Goal: Use online tool/utility: Utilize a website feature to perform a specific function

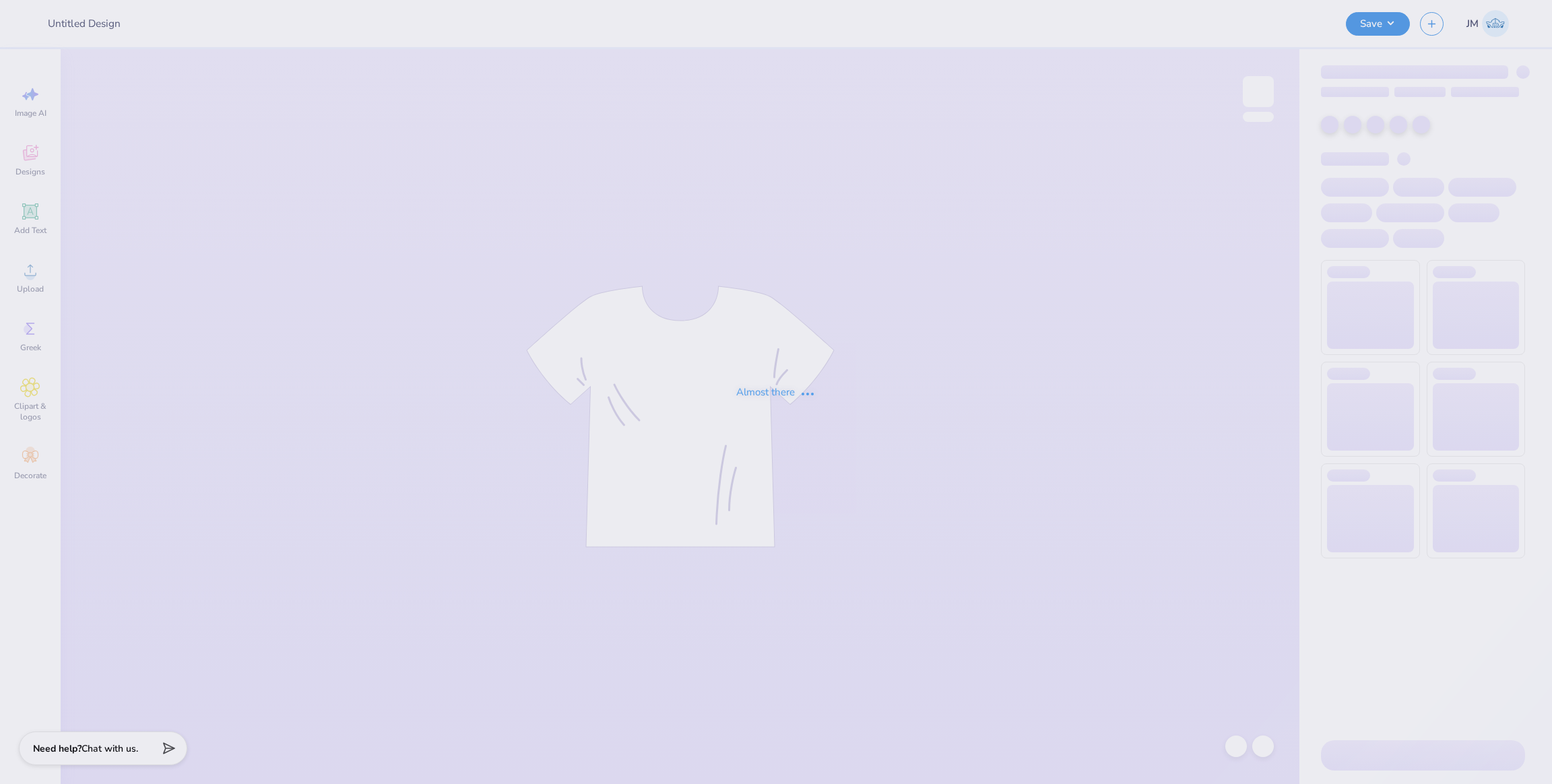
type input "sae"
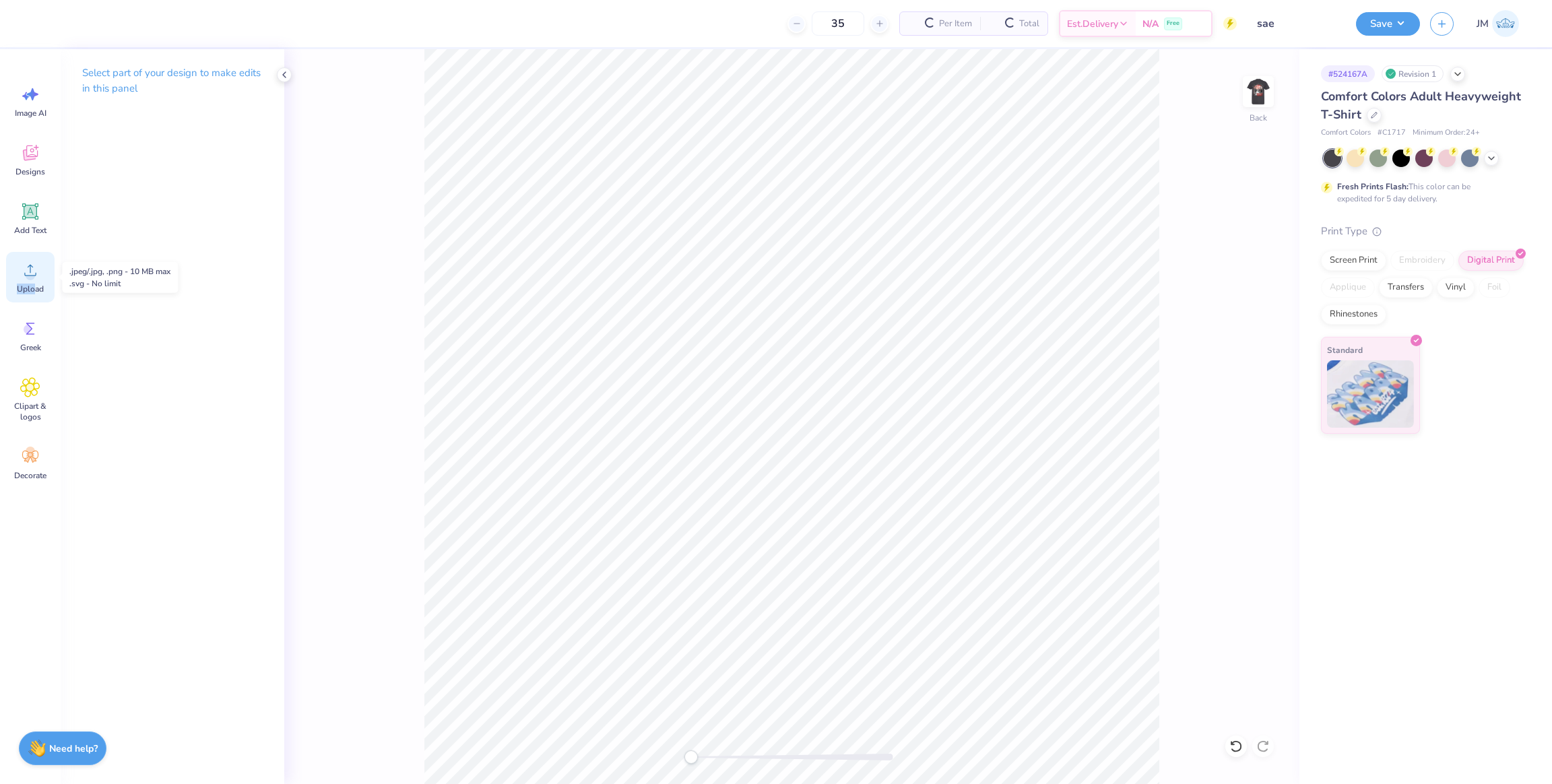
click at [32, 281] on div "Upload" at bounding box center [31, 277] width 49 height 50
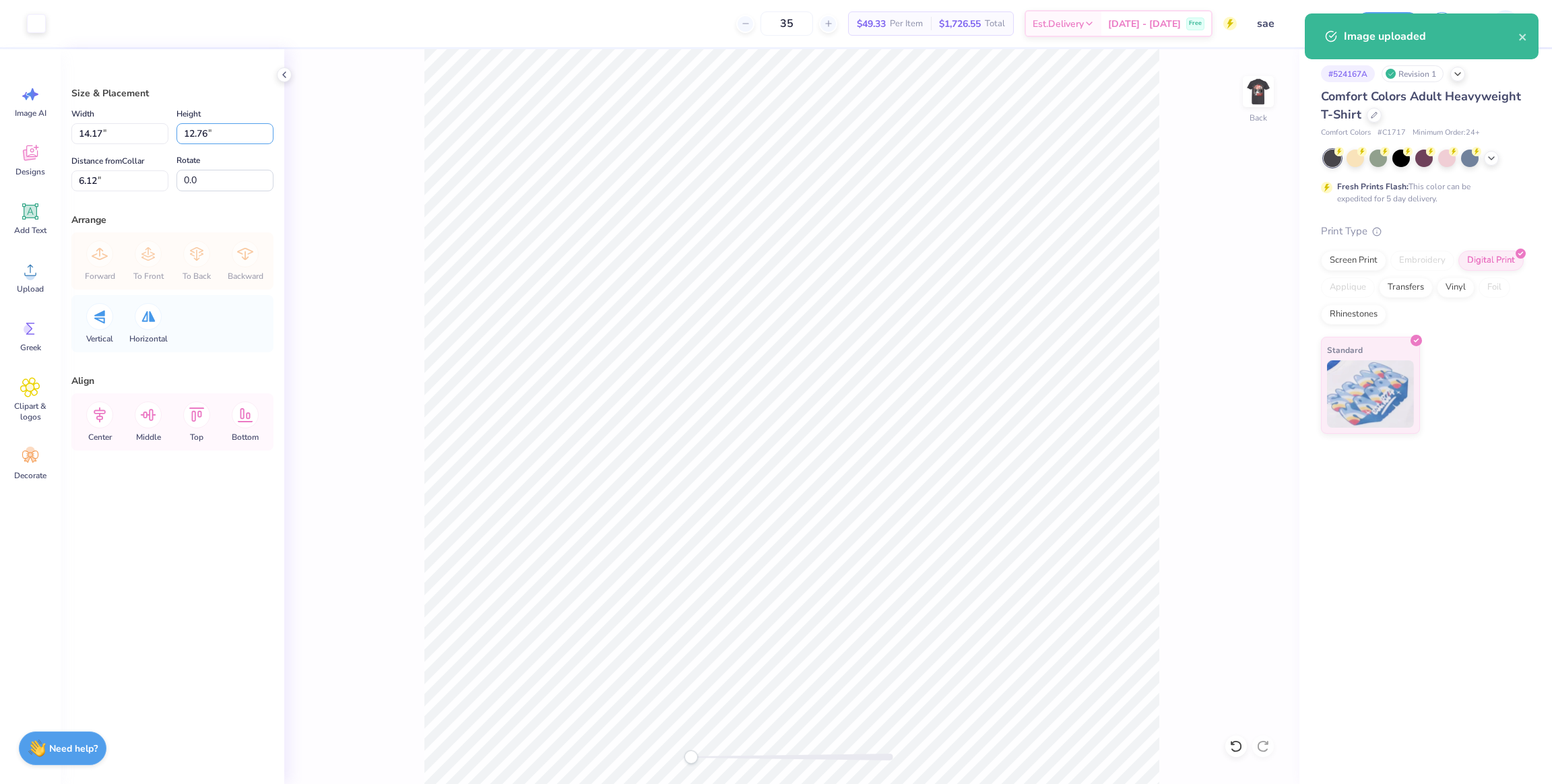
drag, startPoint x: 163, startPoint y: 131, endPoint x: 207, endPoint y: 150, distance: 47.9
click at [147, 128] on div "Width 14.17 14.17 " Height 12.76 12.76 "" at bounding box center [173, 124] width 202 height 39
type input "3"
type input "3.33"
type input "3.00"
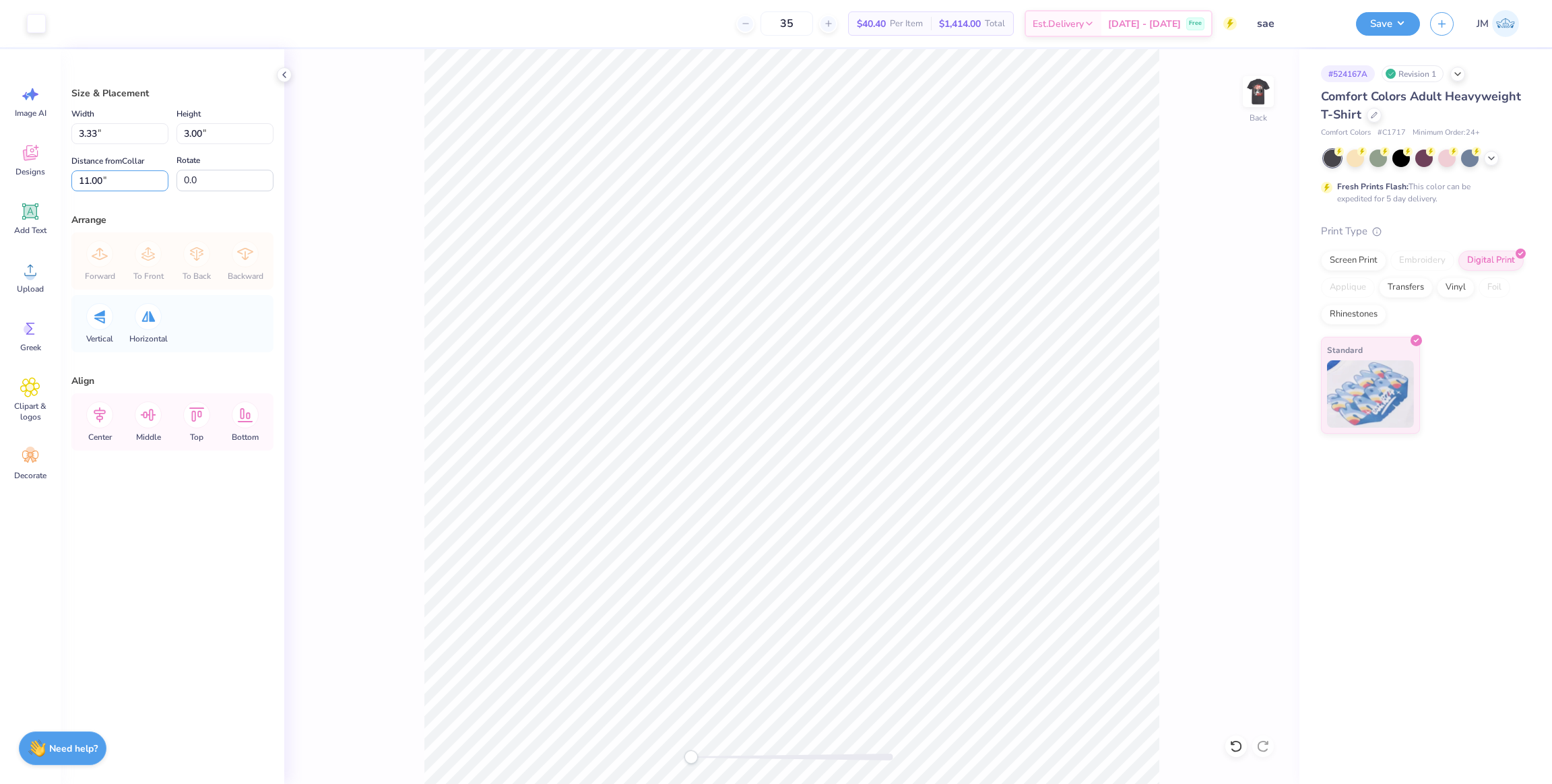
drag, startPoint x: 0, startPoint y: 180, endPoint x: 405, endPoint y: 239, distance: 409.3
click at [0, 183] on div "Art colors 35 $40.40 Per Item $1,414.00 Total Est. Delivery [DATE] - [DATE] Fre…" at bounding box center [776, 392] width 1552 height 784
type input "3"
click at [104, 416] on icon at bounding box center [99, 414] width 27 height 27
click at [1268, 106] on div at bounding box center [1258, 91] width 62 height 62
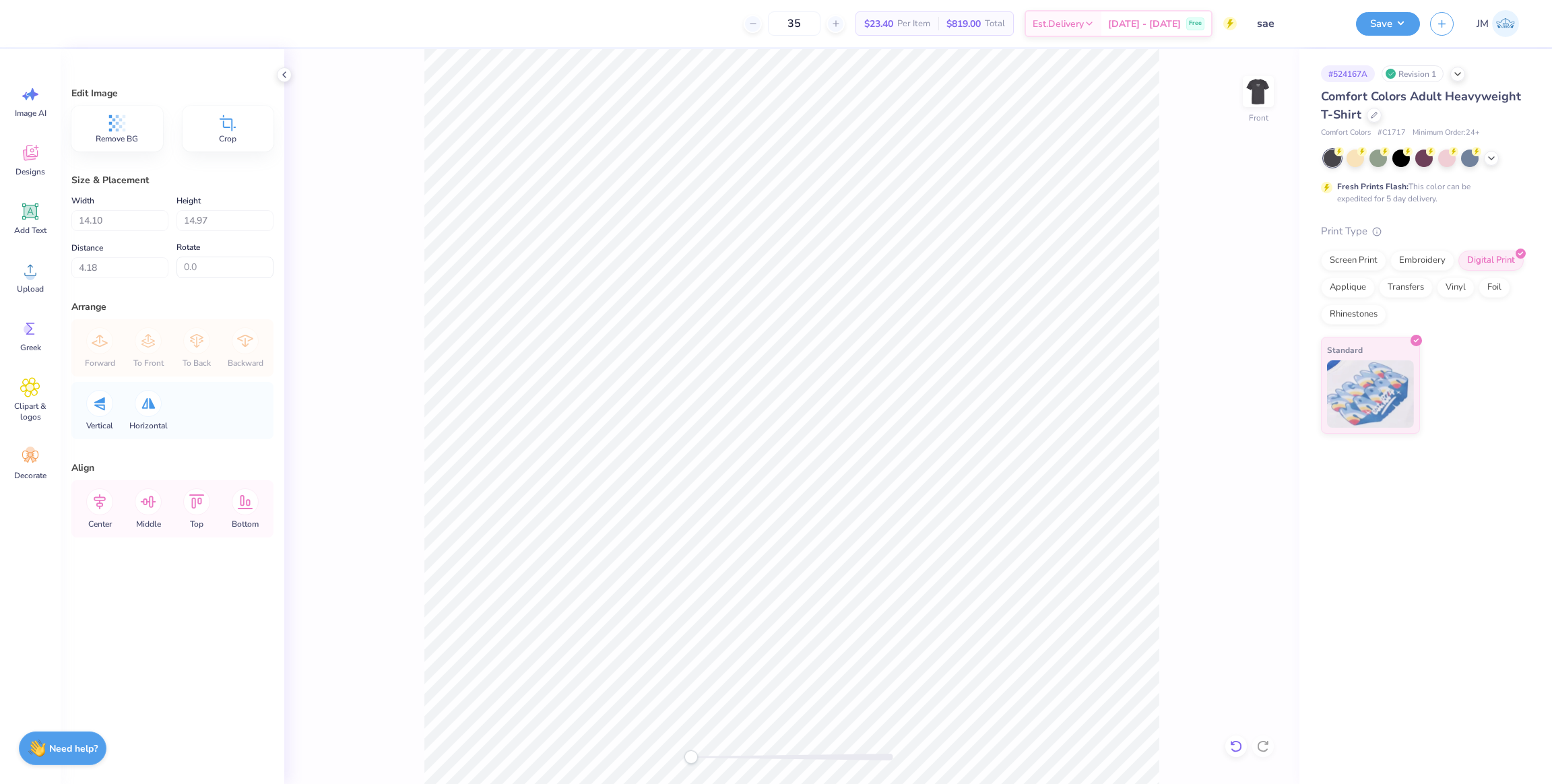
click at [1241, 748] on icon at bounding box center [1236, 745] width 13 height 13
click at [35, 285] on span "Upload" at bounding box center [30, 289] width 27 height 11
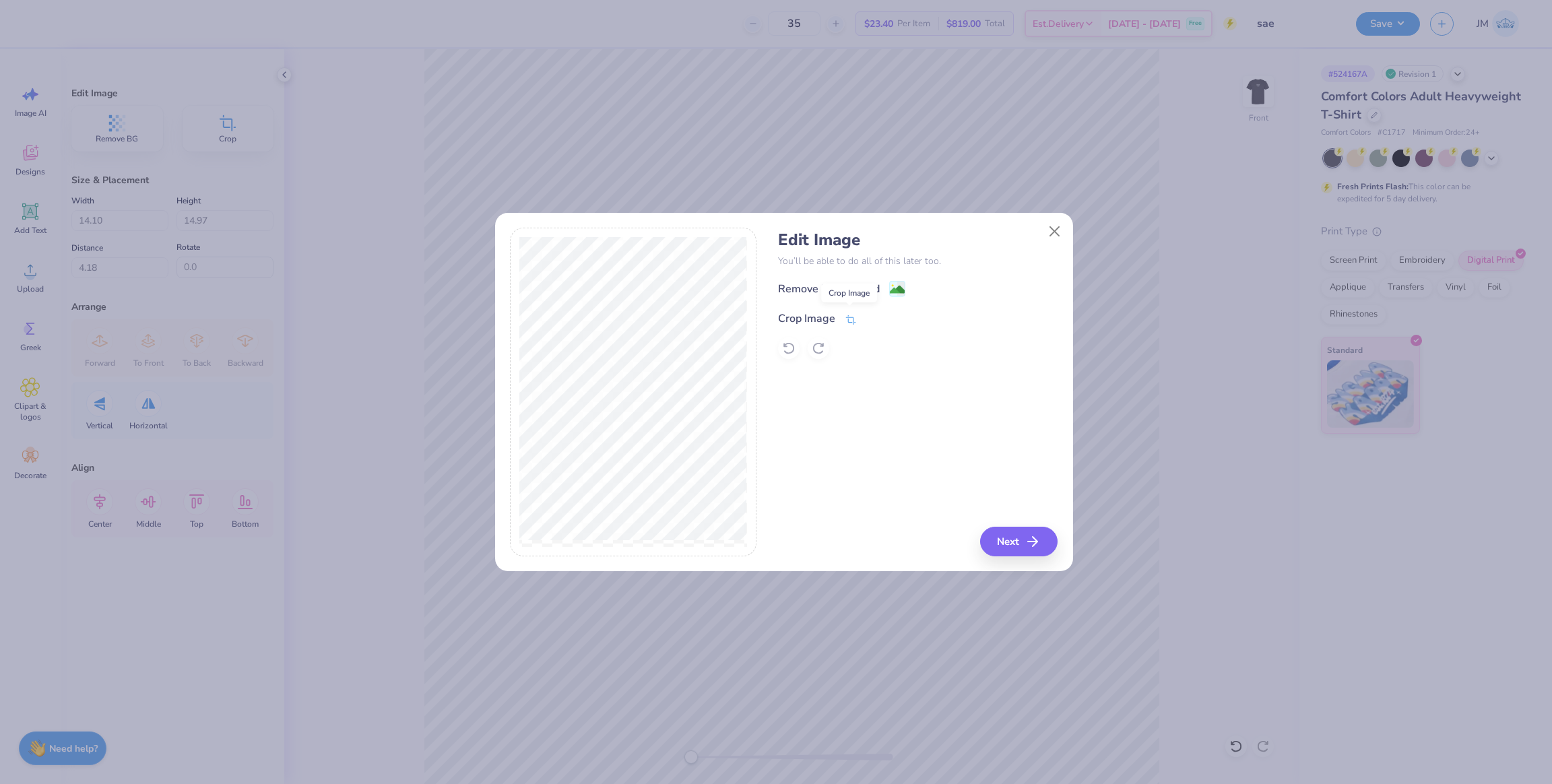
click at [850, 320] on icon at bounding box center [851, 319] width 10 height 9
click at [875, 320] on icon at bounding box center [873, 317] width 8 height 8
click at [1029, 547] on icon "button" at bounding box center [1037, 541] width 17 height 17
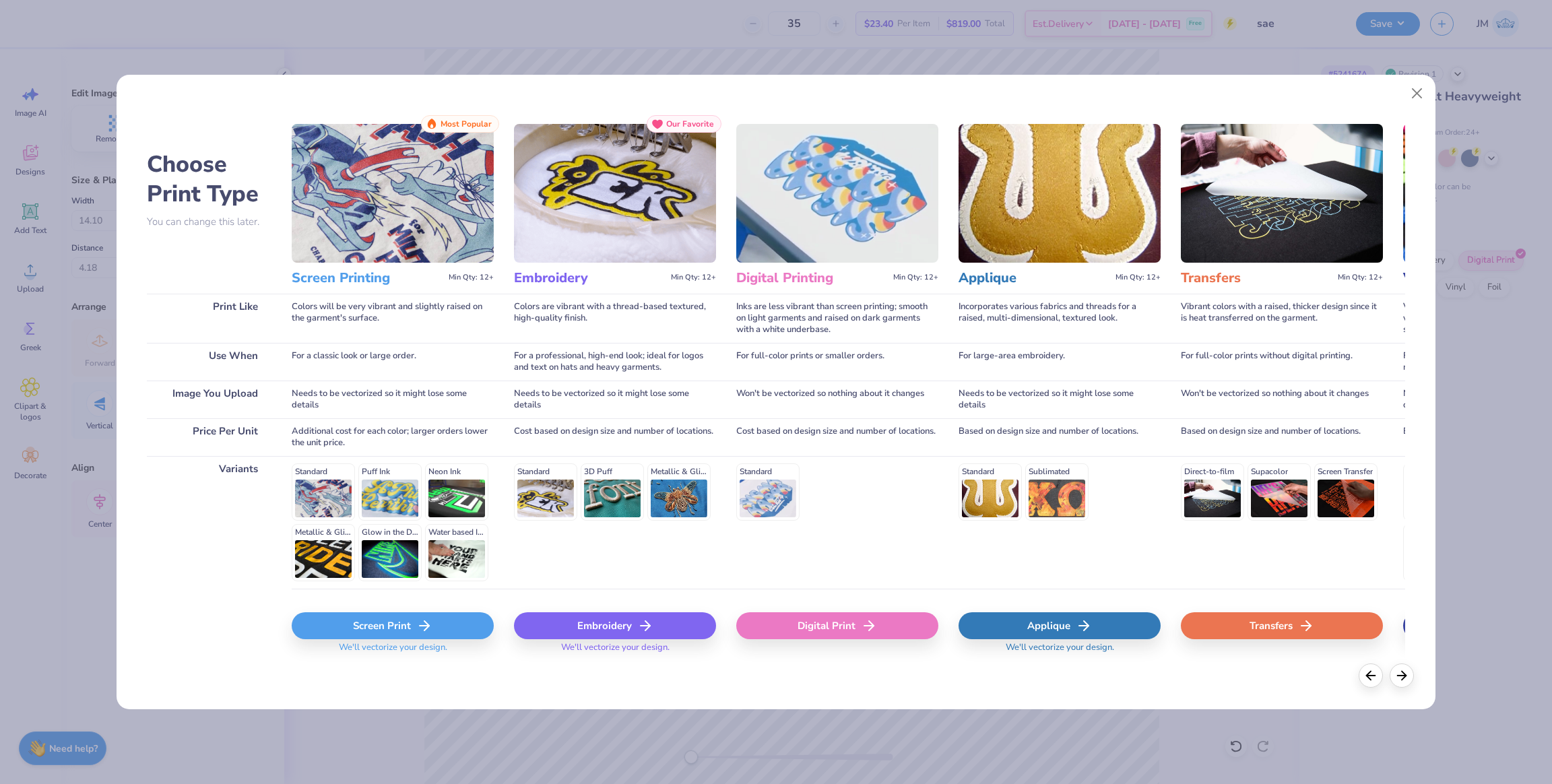
click at [843, 623] on div "Digital Print" at bounding box center [837, 626] width 202 height 27
type input "14.53"
type input "16.64"
type input "5.43"
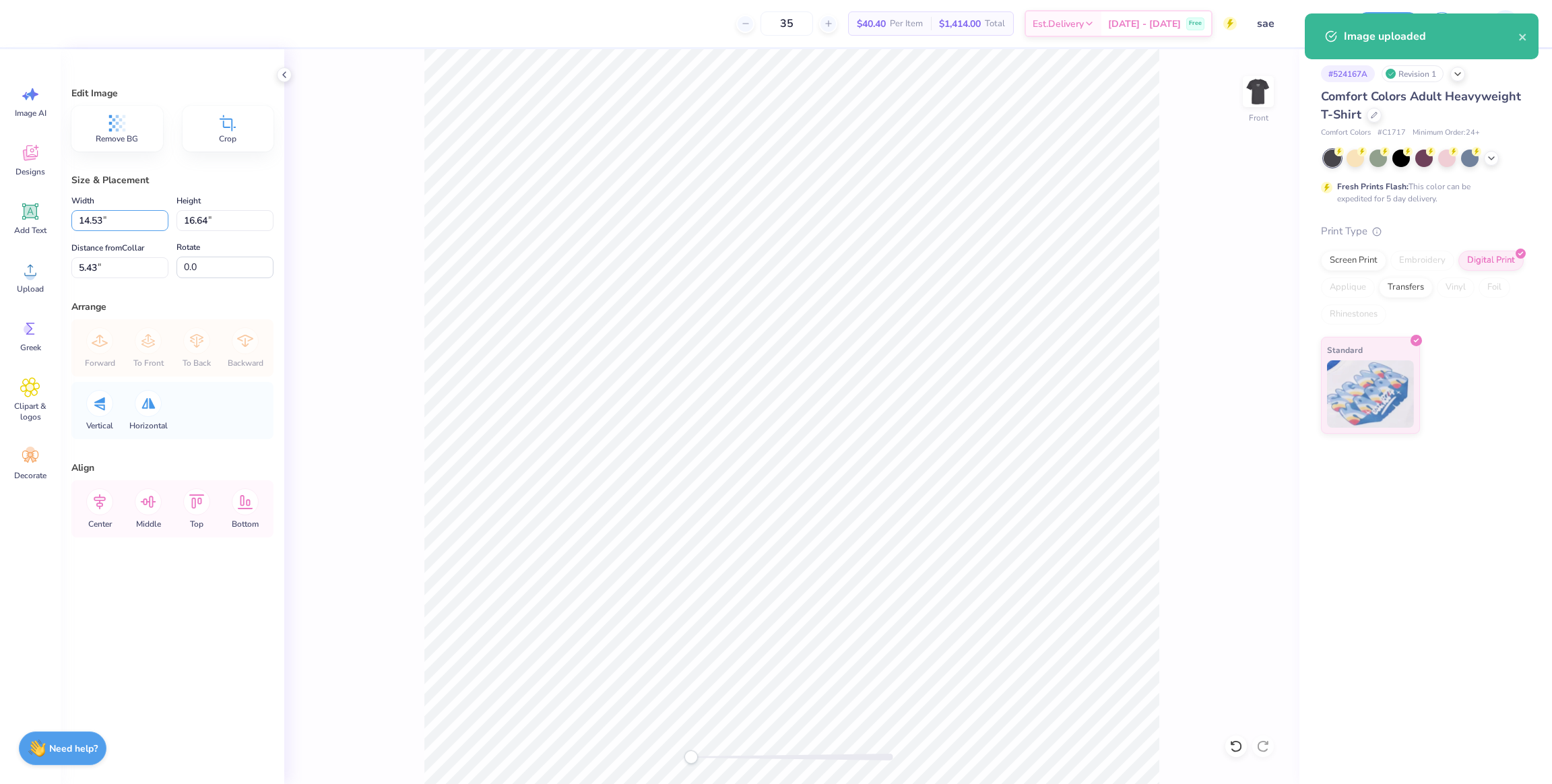
drag, startPoint x: 118, startPoint y: 216, endPoint x: 72, endPoint y: 207, distance: 46.9
click at [15, 206] on div "35 $40.40 Per Item $1,414.00 Total Est. Delivery [DATE] - [DATE] Free Design Ti…" at bounding box center [776, 392] width 1552 height 784
type input "14.00"
type input "16.03"
type input "5.73"
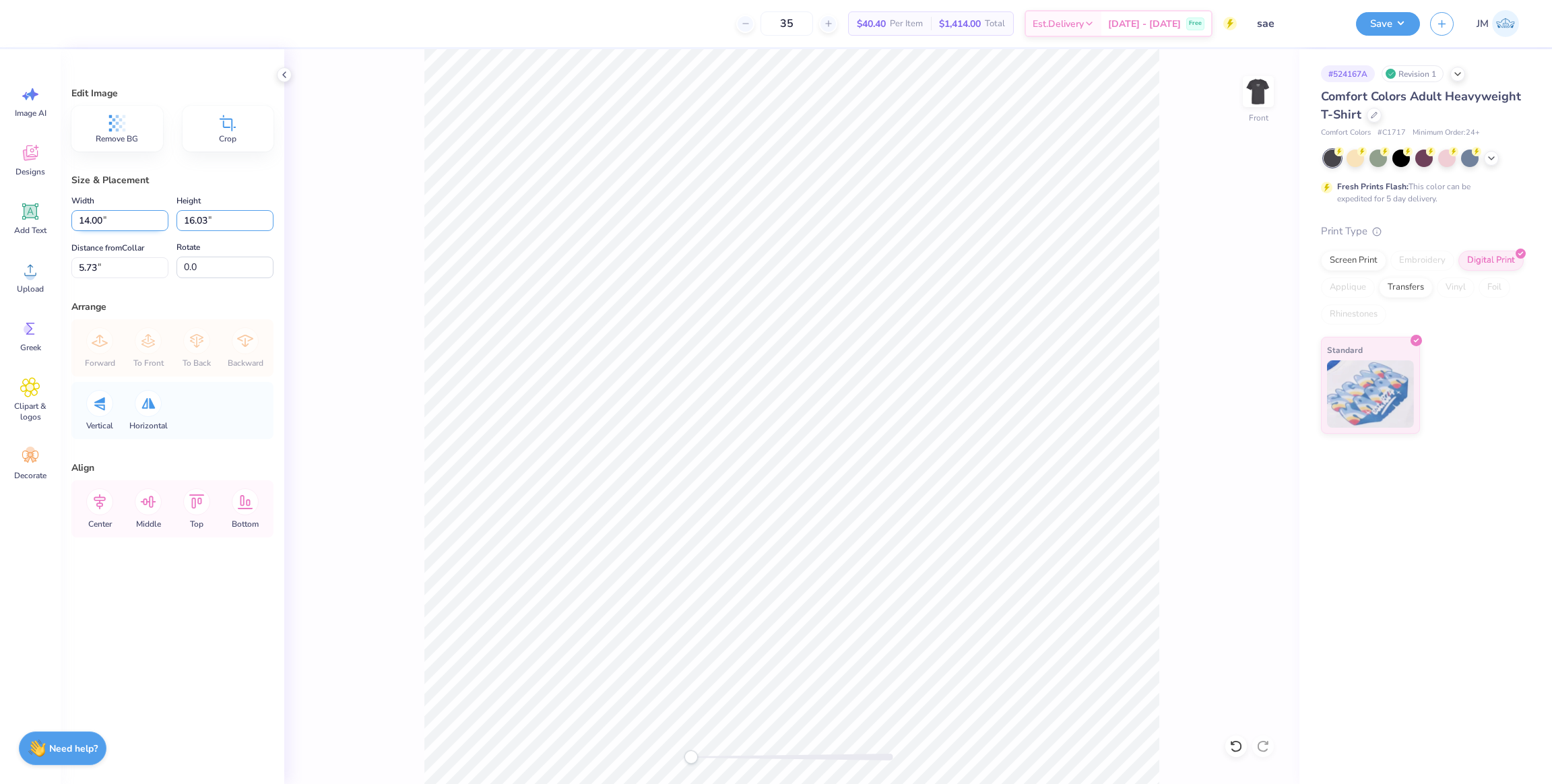
drag, startPoint x: 225, startPoint y: 225, endPoint x: 121, endPoint y: 220, distance: 104.1
click at [115, 220] on div "Width 14.00 14.00 " Height 16.03 16.03 "" at bounding box center [173, 211] width 202 height 39
type input "14"
type input "12.22"
type input "14.00"
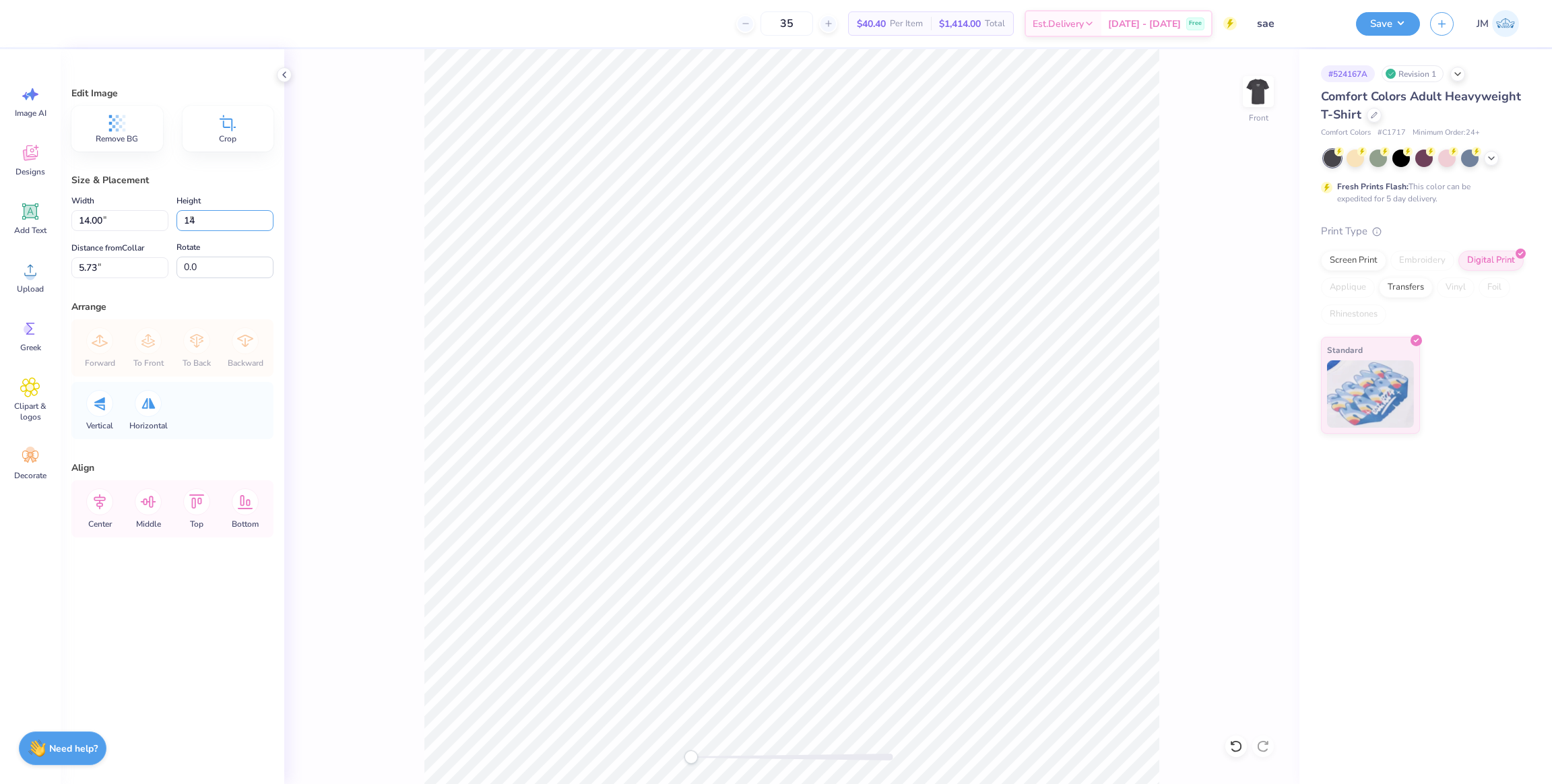
type input "6.75"
drag, startPoint x: 216, startPoint y: 217, endPoint x: 146, endPoint y: 217, distance: 70.0
click at [146, 217] on div "Width 12.22 12.22 " Height 14.00 14.00 "" at bounding box center [173, 211] width 202 height 39
type input "15"
type input "13.10"
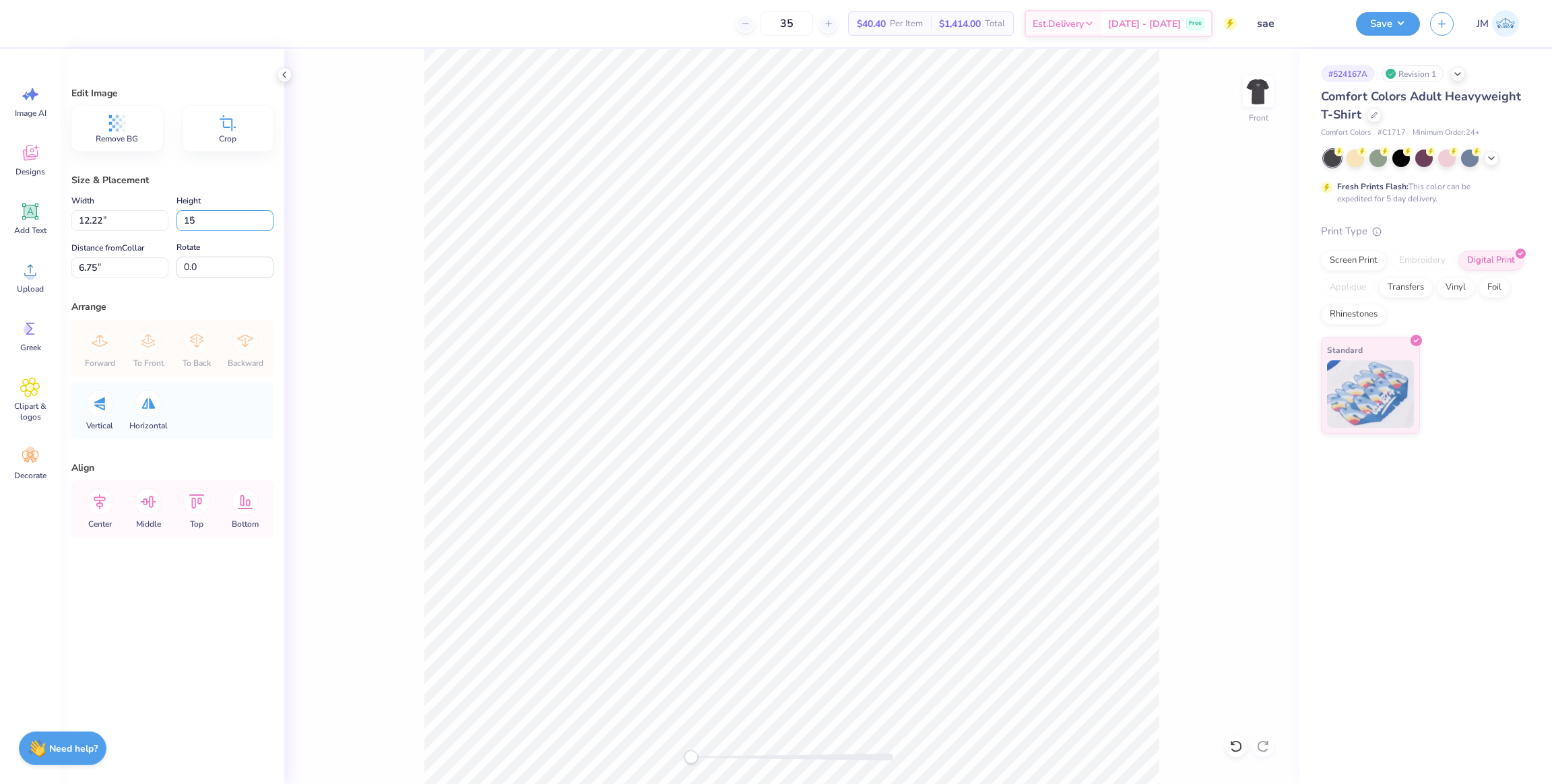
type input "15.00"
drag, startPoint x: 122, startPoint y: 267, endPoint x: 0, endPoint y: 258, distance: 122.3
click at [0, 258] on div "35 $40.40 Per Item $1,414.00 Total Est. Delivery [DATE] - [DATE] Free Design Ti…" at bounding box center [776, 392] width 1552 height 784
type input "3.00"
click at [1403, 158] on div at bounding box center [1401, 157] width 17 height 17
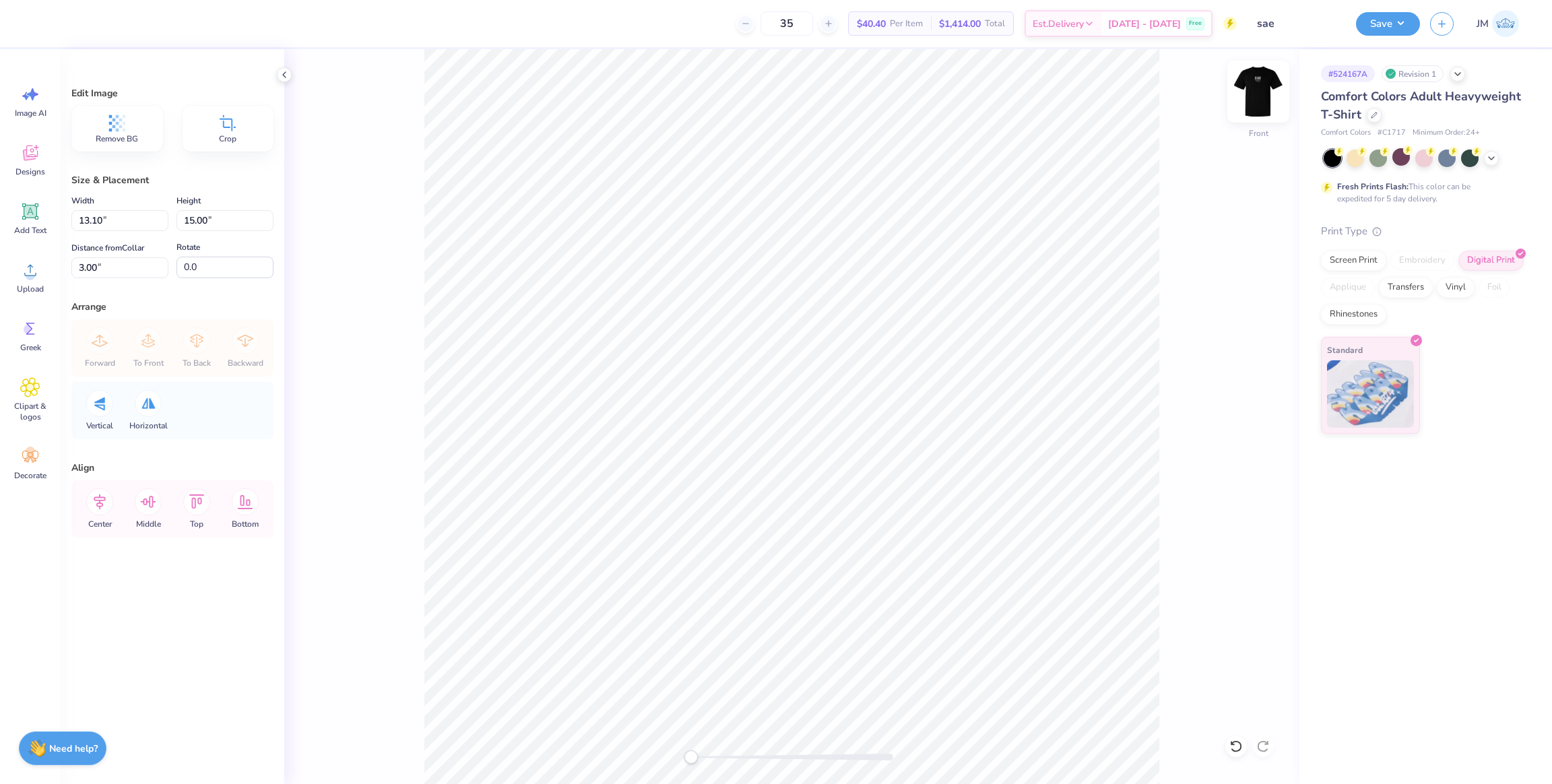
click at [1260, 90] on img at bounding box center [1258, 91] width 54 height 54
type input "12.88"
type input "14.76"
type input "0.65"
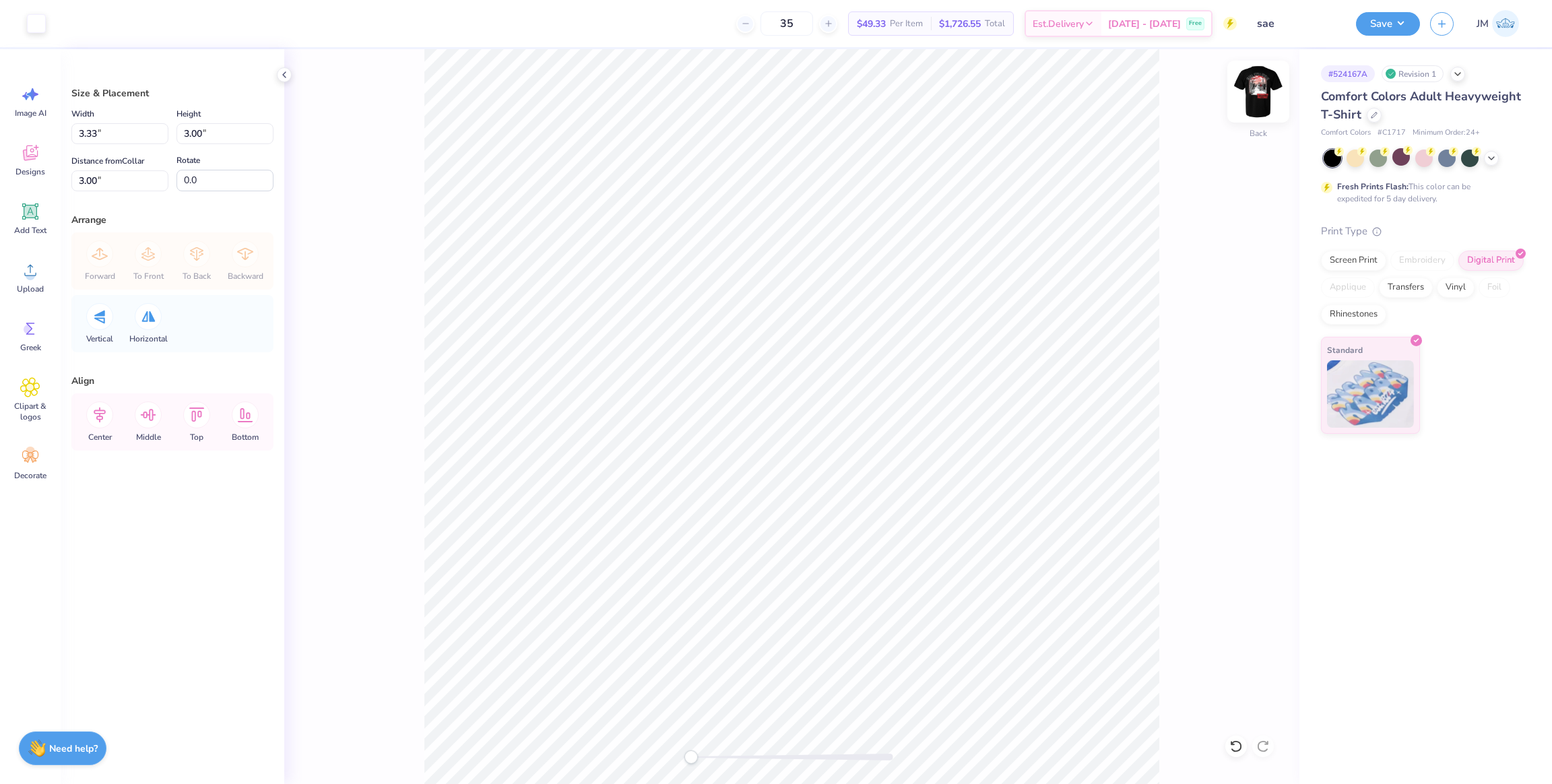
click at [1266, 98] on img at bounding box center [1258, 91] width 54 height 54
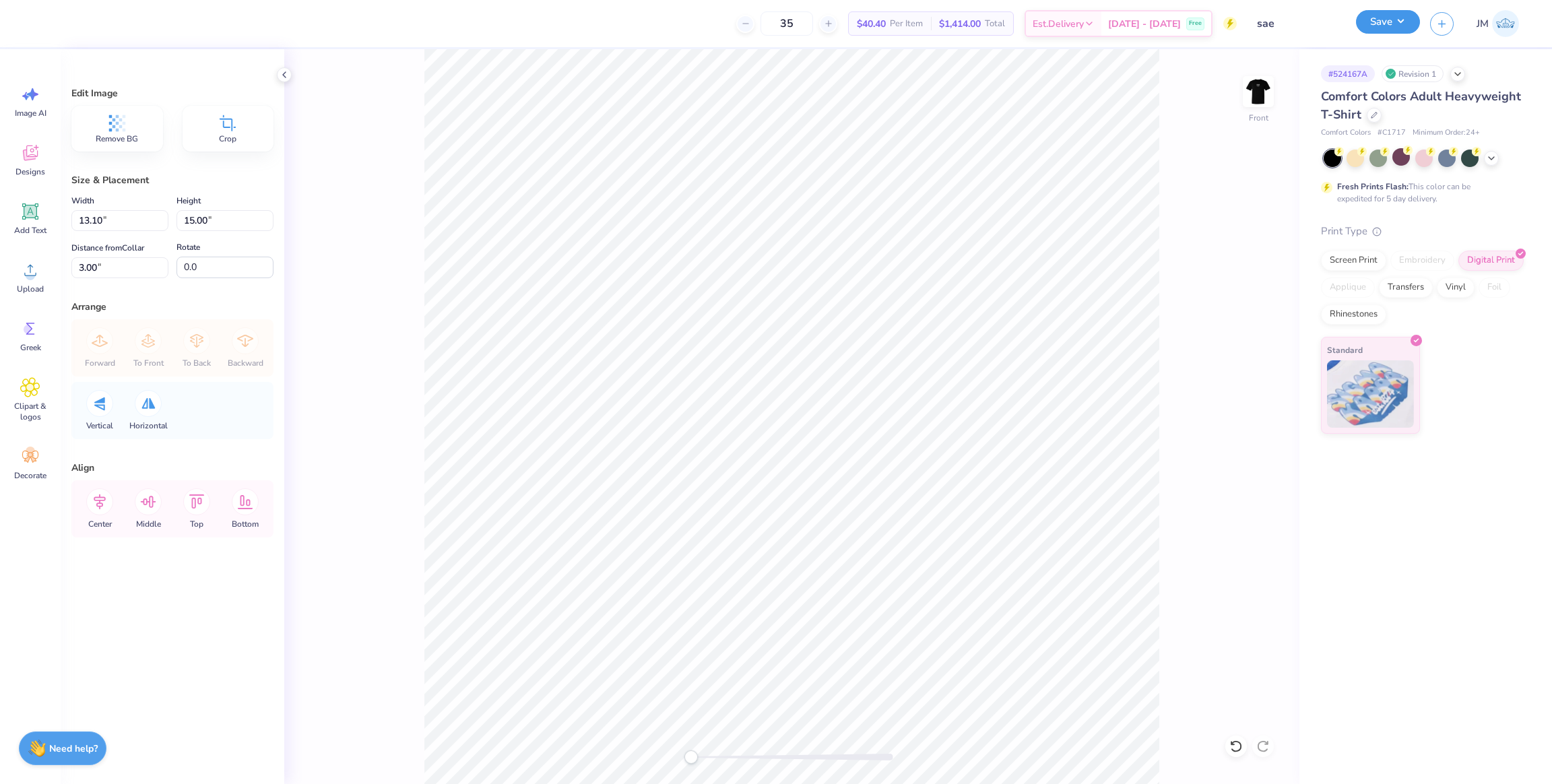
click at [1386, 25] on button "Save" at bounding box center [1388, 22] width 64 height 24
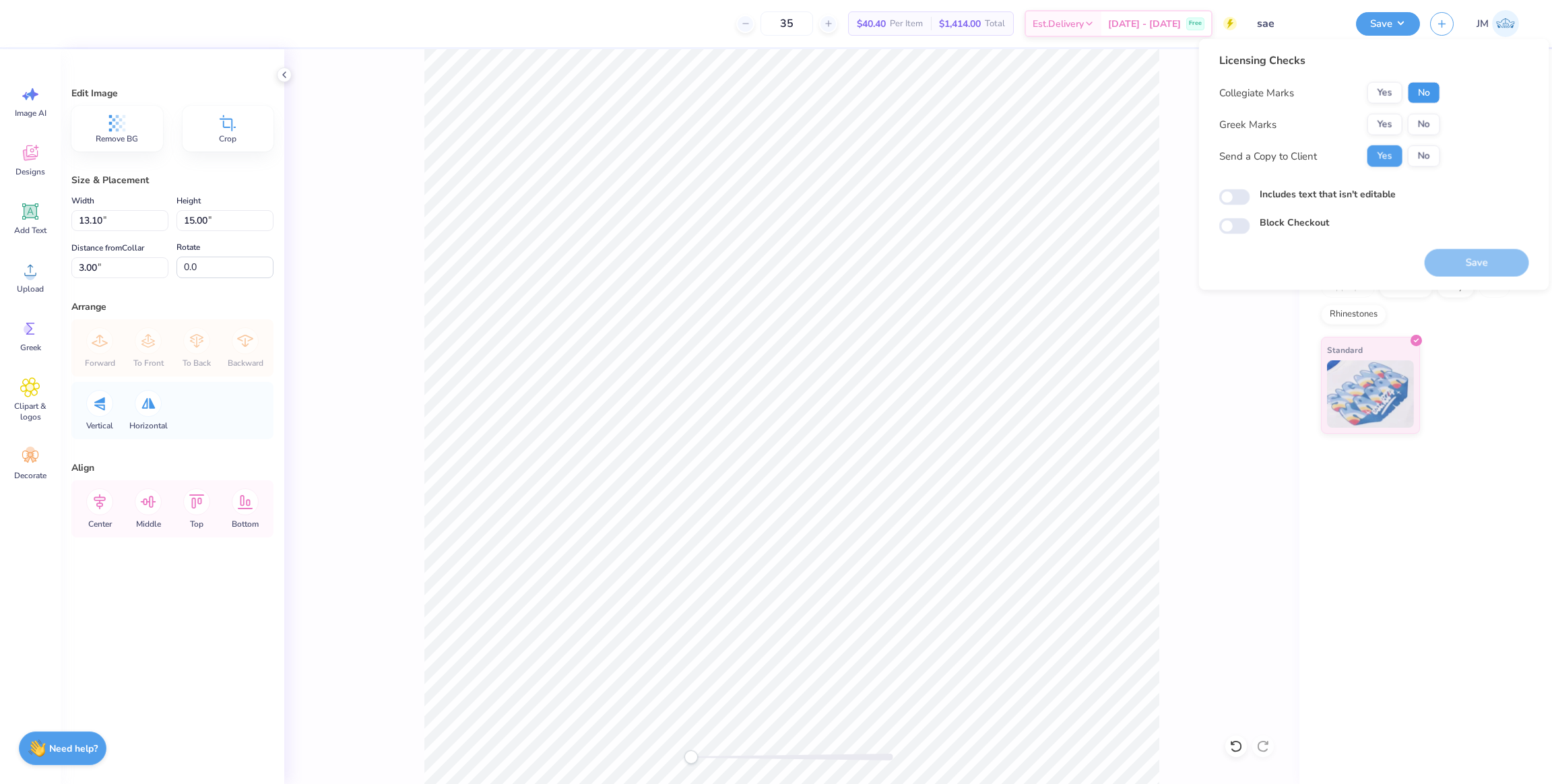
click at [1420, 95] on button "No" at bounding box center [1424, 92] width 32 height 21
click at [1383, 127] on button "Yes" at bounding box center [1385, 124] width 35 height 21
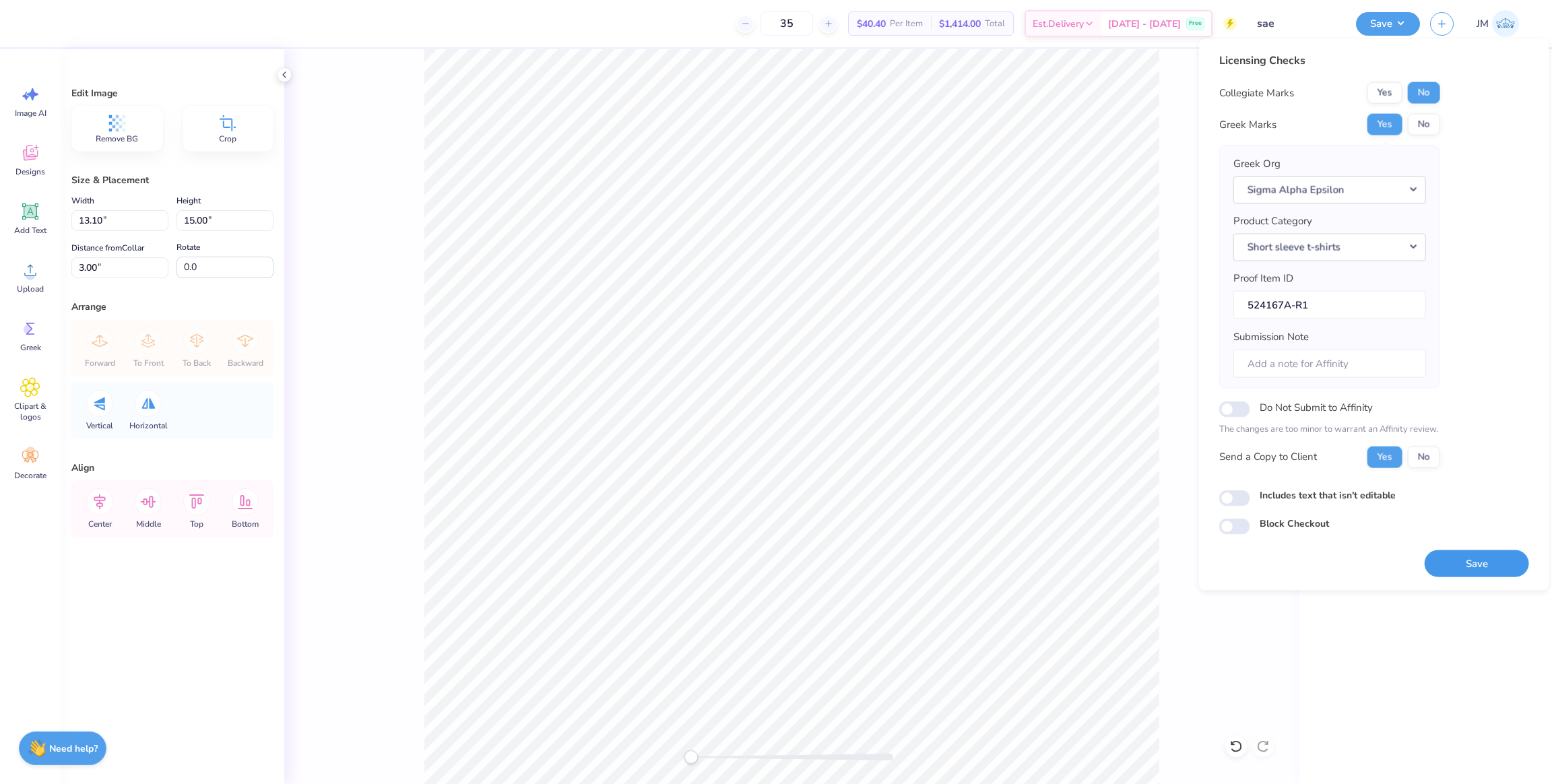
click at [1465, 563] on button "Save" at bounding box center [1477, 563] width 104 height 28
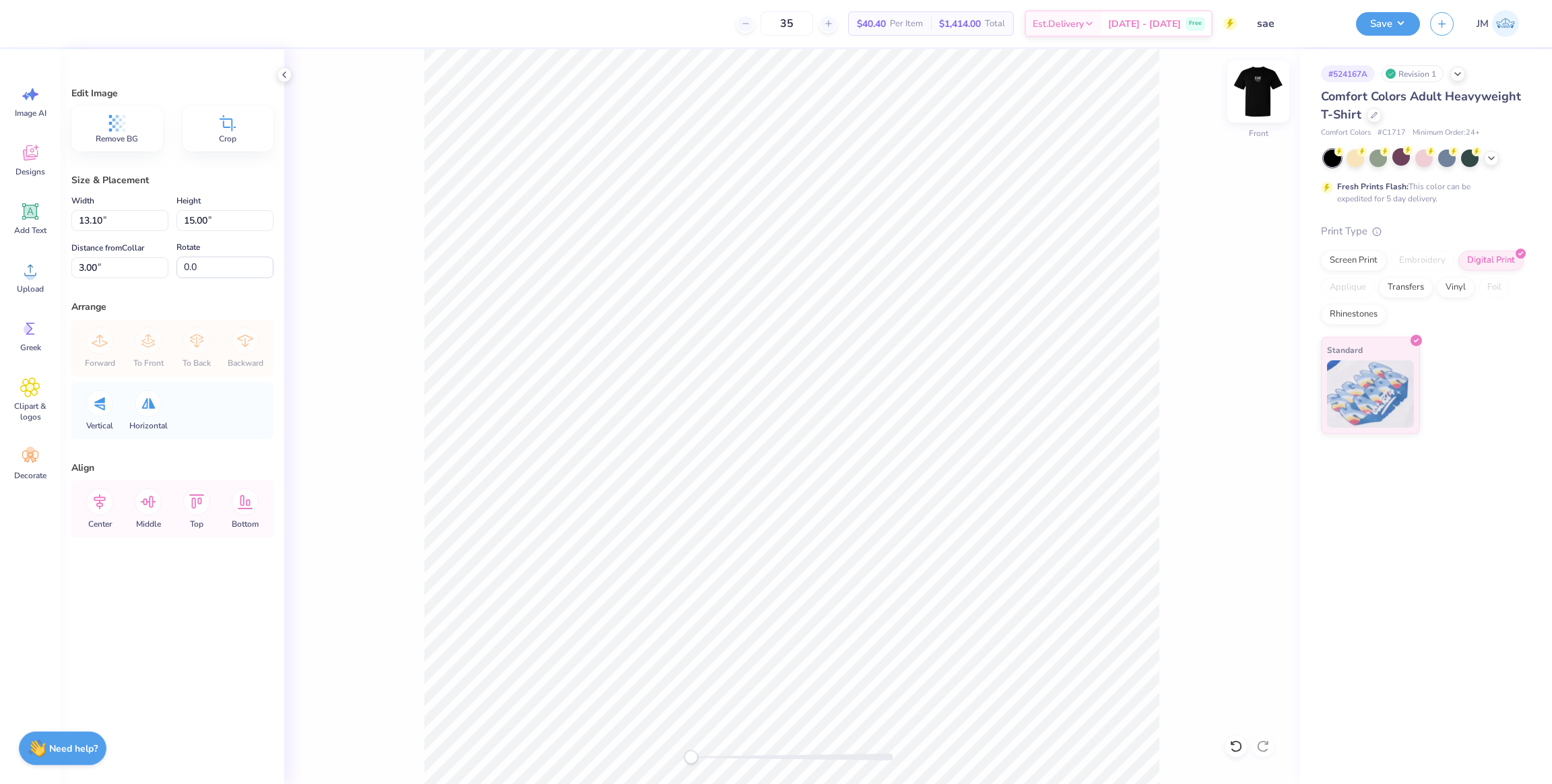
click at [1266, 95] on img at bounding box center [1258, 91] width 54 height 54
type input "12.88"
type input "14.76"
type input "0.65"
